Goal: Find specific page/section: Find specific page/section

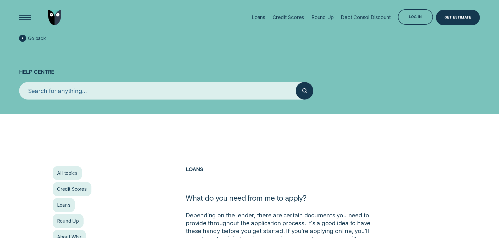
click at [64, 97] on input "search" at bounding box center [157, 91] width 276 height 18
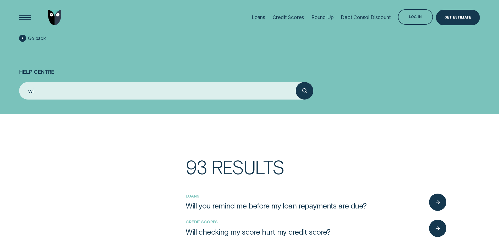
type input "w"
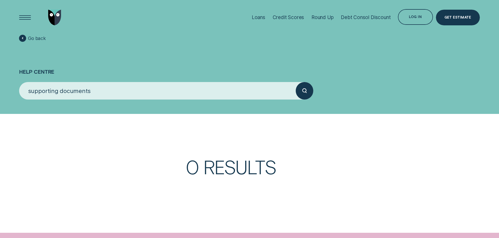
type input "supporting documents"
click at [295, 82] on button "submit" at bounding box center [304, 91] width 18 height 18
click at [23, 15] on div "Open Menu" at bounding box center [25, 17] width 22 height 22
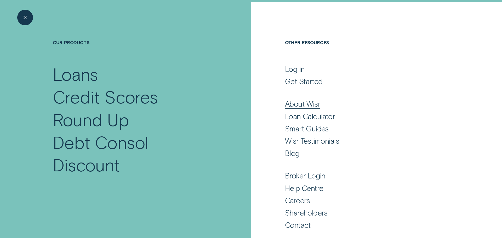
scroll to position [35, 0]
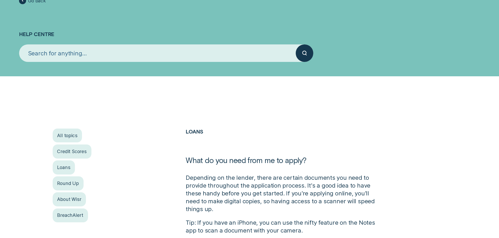
scroll to position [52, 0]
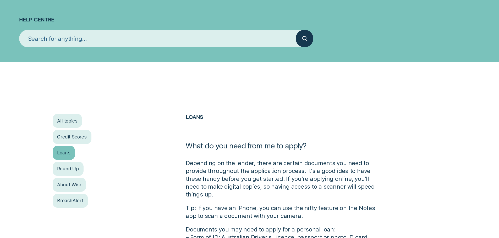
click at [64, 154] on div "Loans" at bounding box center [64, 153] width 23 height 14
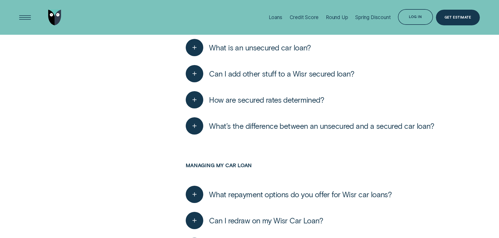
scroll to position [2094, 0]
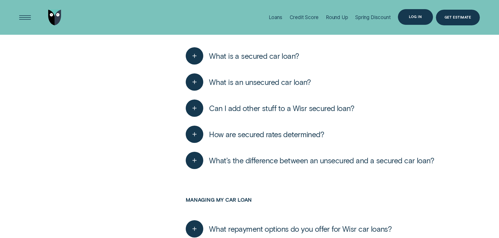
click at [414, 15] on div "Log in" at bounding box center [415, 16] width 13 height 3
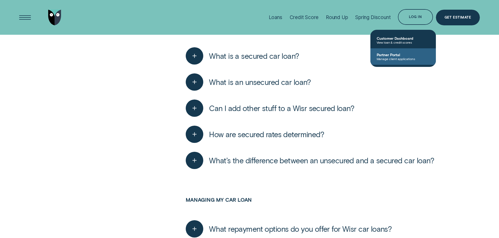
click at [396, 59] on span "Manage client applications" at bounding box center [402, 59] width 53 height 4
